Goal: Transaction & Acquisition: Purchase product/service

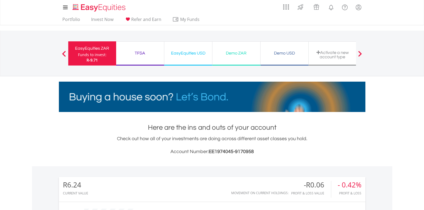
click at [252, 53] on div "Demo ZAR" at bounding box center [236, 54] width 41 height 8
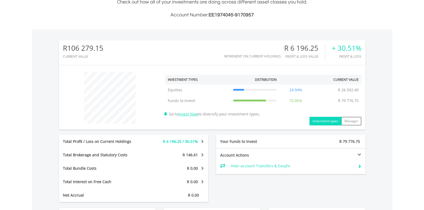
scroll to position [137, 0]
click at [192, 113] on link "Invest Now" at bounding box center [188, 113] width 20 height 5
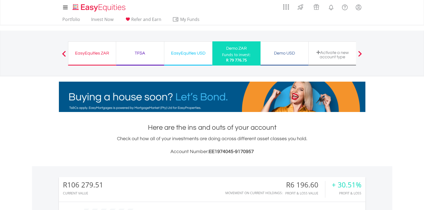
scroll to position [52, 102]
click at [238, 59] on span "R 79 776.75" at bounding box center [236, 60] width 21 height 5
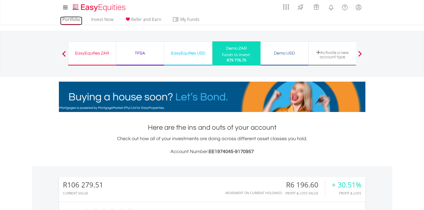
click at [73, 19] on link "Portfolio" at bounding box center [71, 21] width 22 height 8
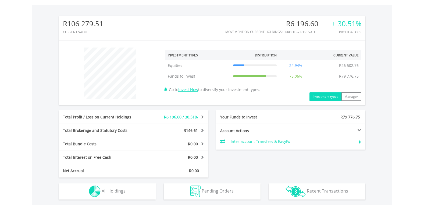
scroll to position [188, 0]
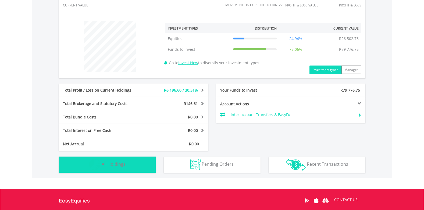
click at [110, 164] on span "All Holdings" at bounding box center [114, 164] width 24 height 6
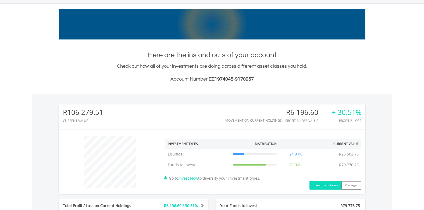
scroll to position [135, 0]
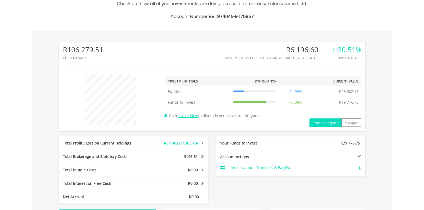
click at [325, 123] on button "Investment types" at bounding box center [326, 123] width 32 height 9
click at [193, 118] on link "Invest Now" at bounding box center [188, 115] width 20 height 5
